Goal: Task Accomplishment & Management: Manage account settings

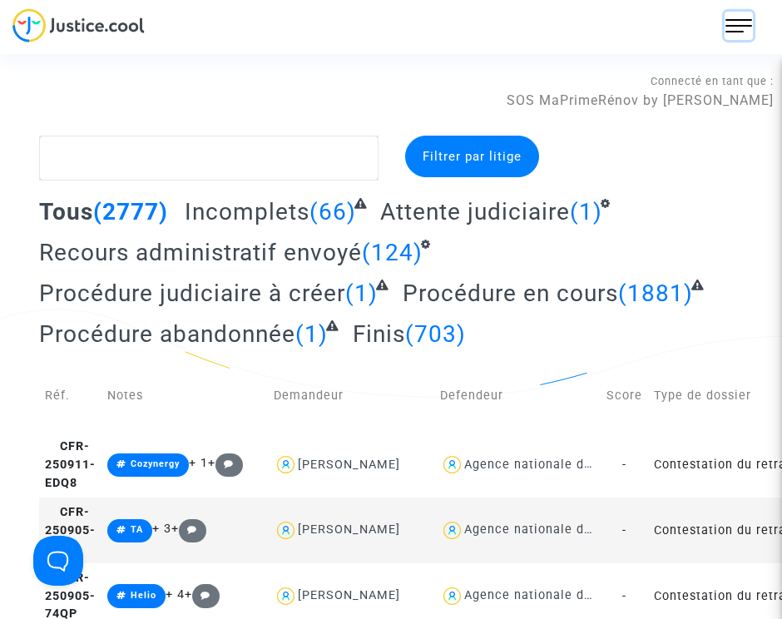
click at [728, 20] on img at bounding box center [738, 25] width 27 height 27
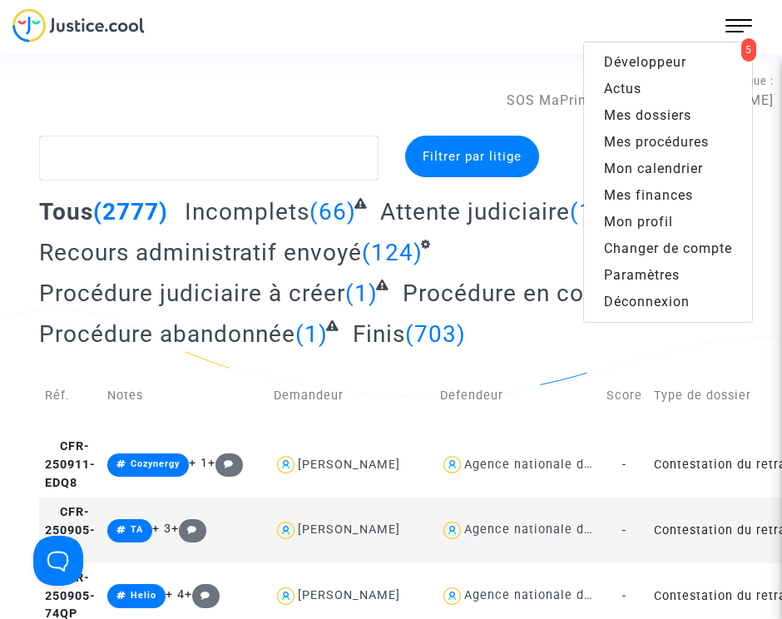
click at [653, 246] on link "Changer de compte" at bounding box center [668, 248] width 168 height 27
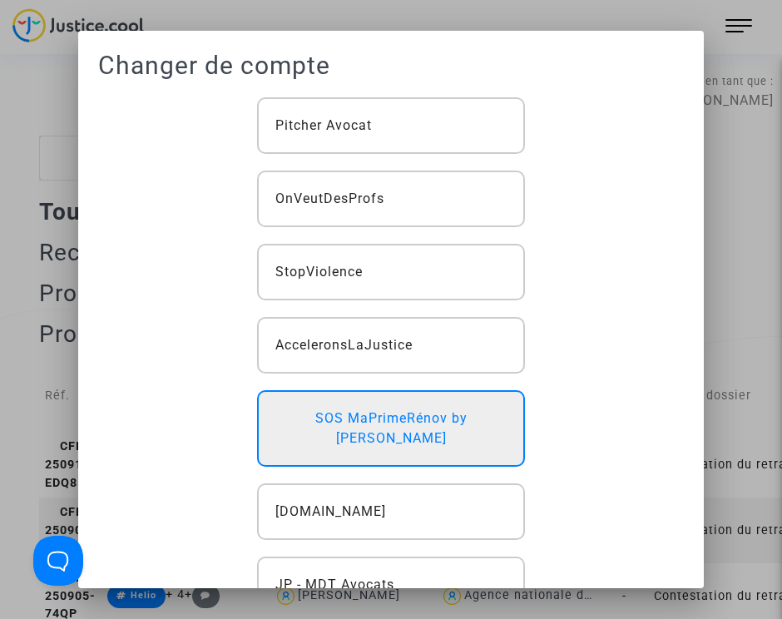
scroll to position [447, 0]
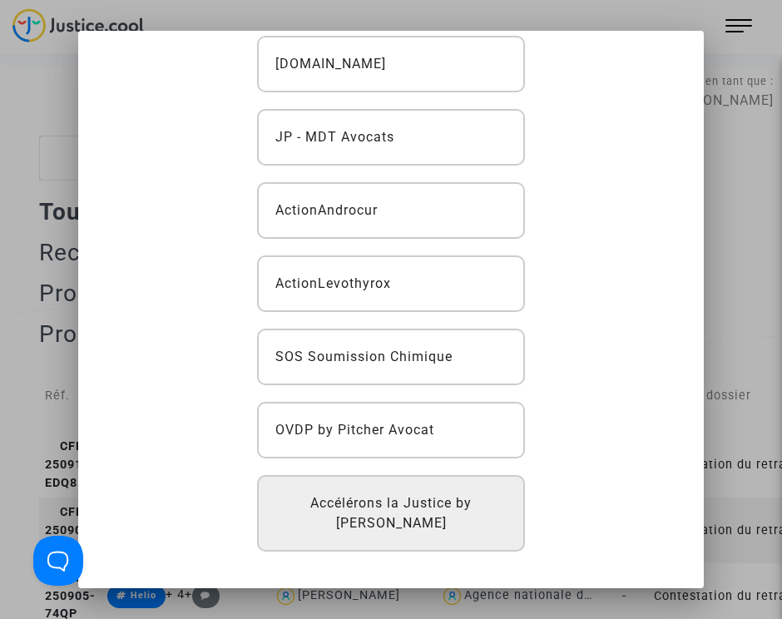
click at [396, 513] on span "Accélérons la Justice by [PERSON_NAME]" at bounding box center [390, 513] width 231 height 40
